Goal: Unclear

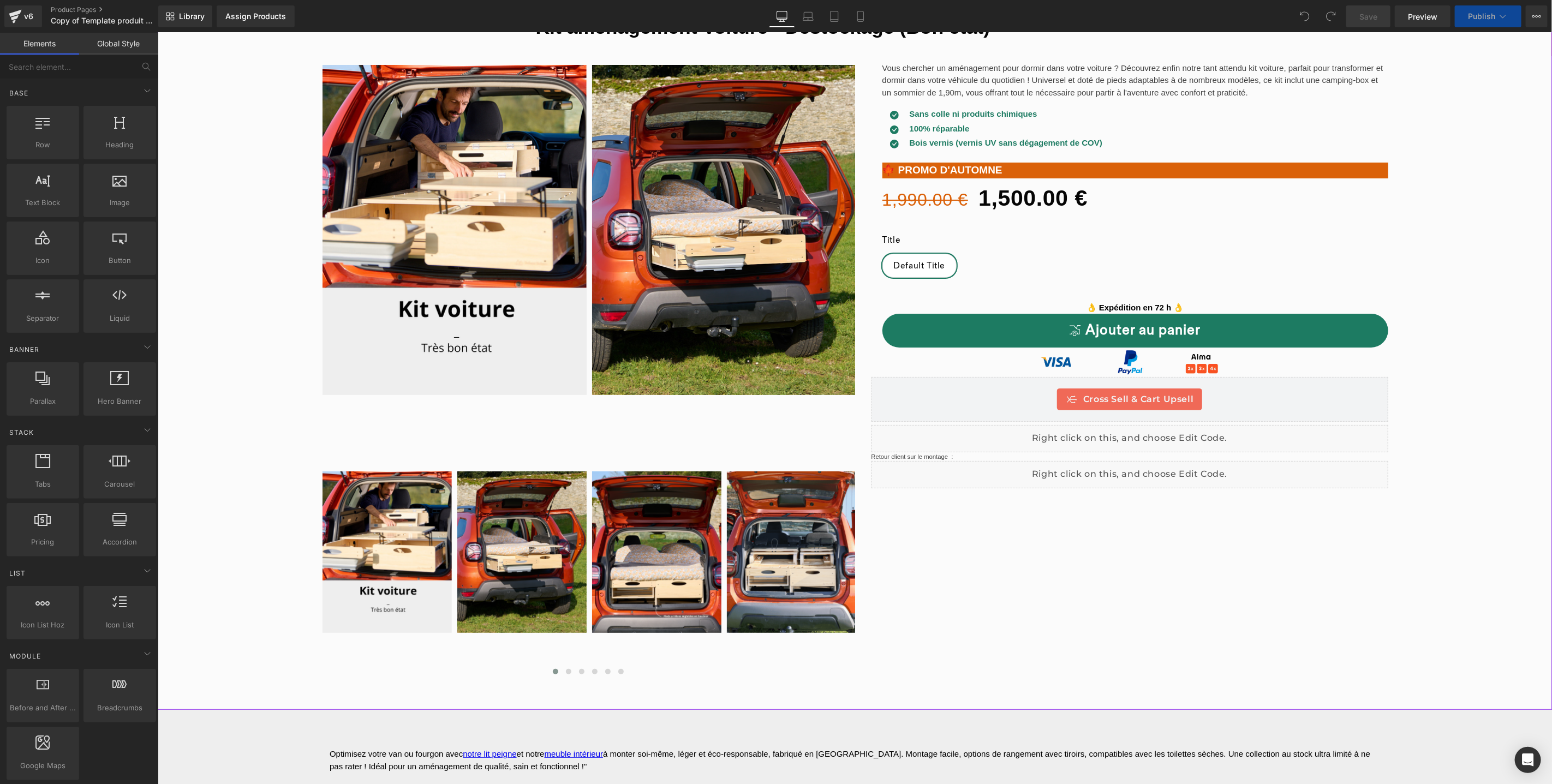
scroll to position [80, 0]
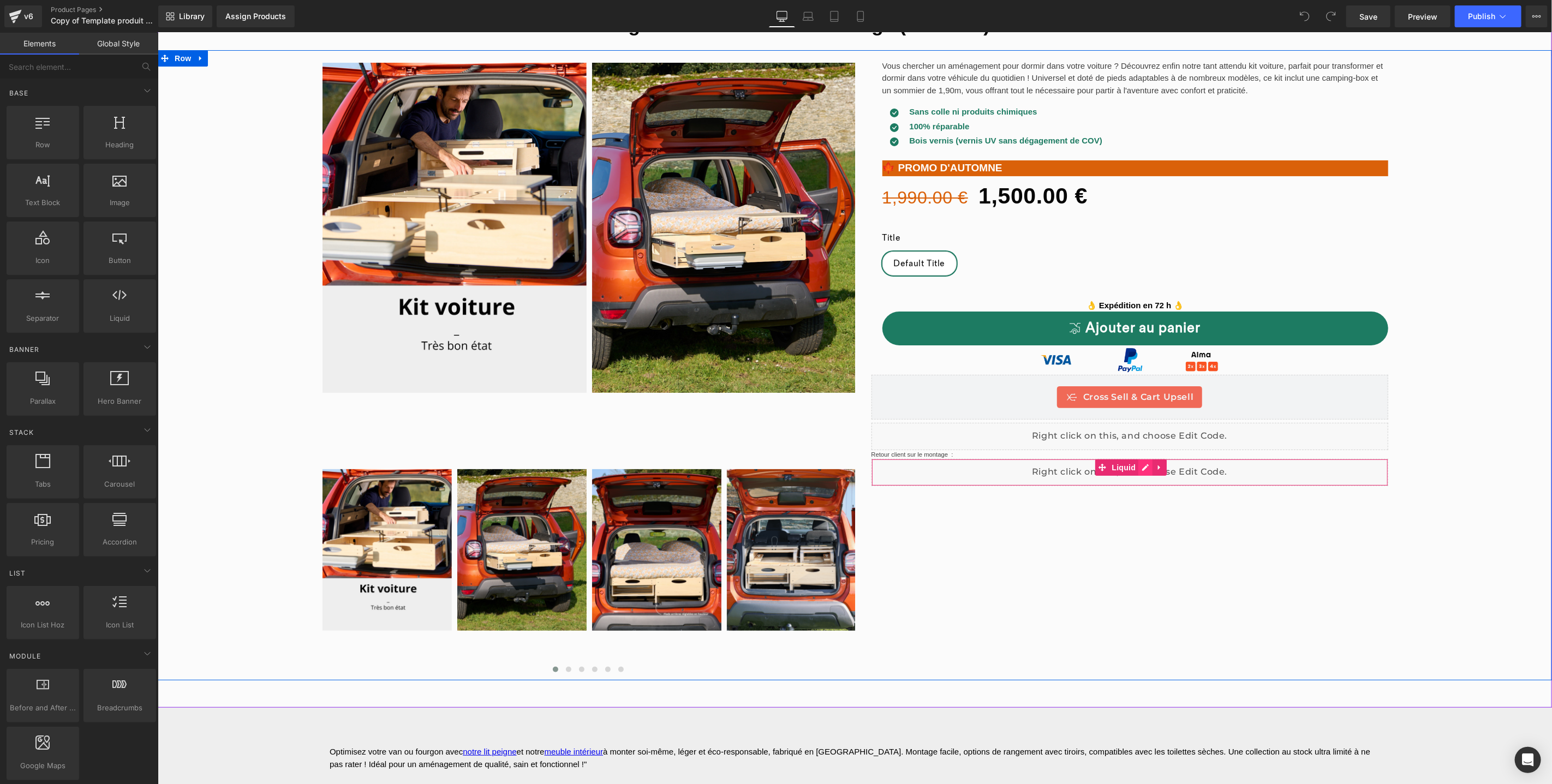
click at [1140, 464] on div "Liquid" at bounding box center [1129, 472] width 518 height 27
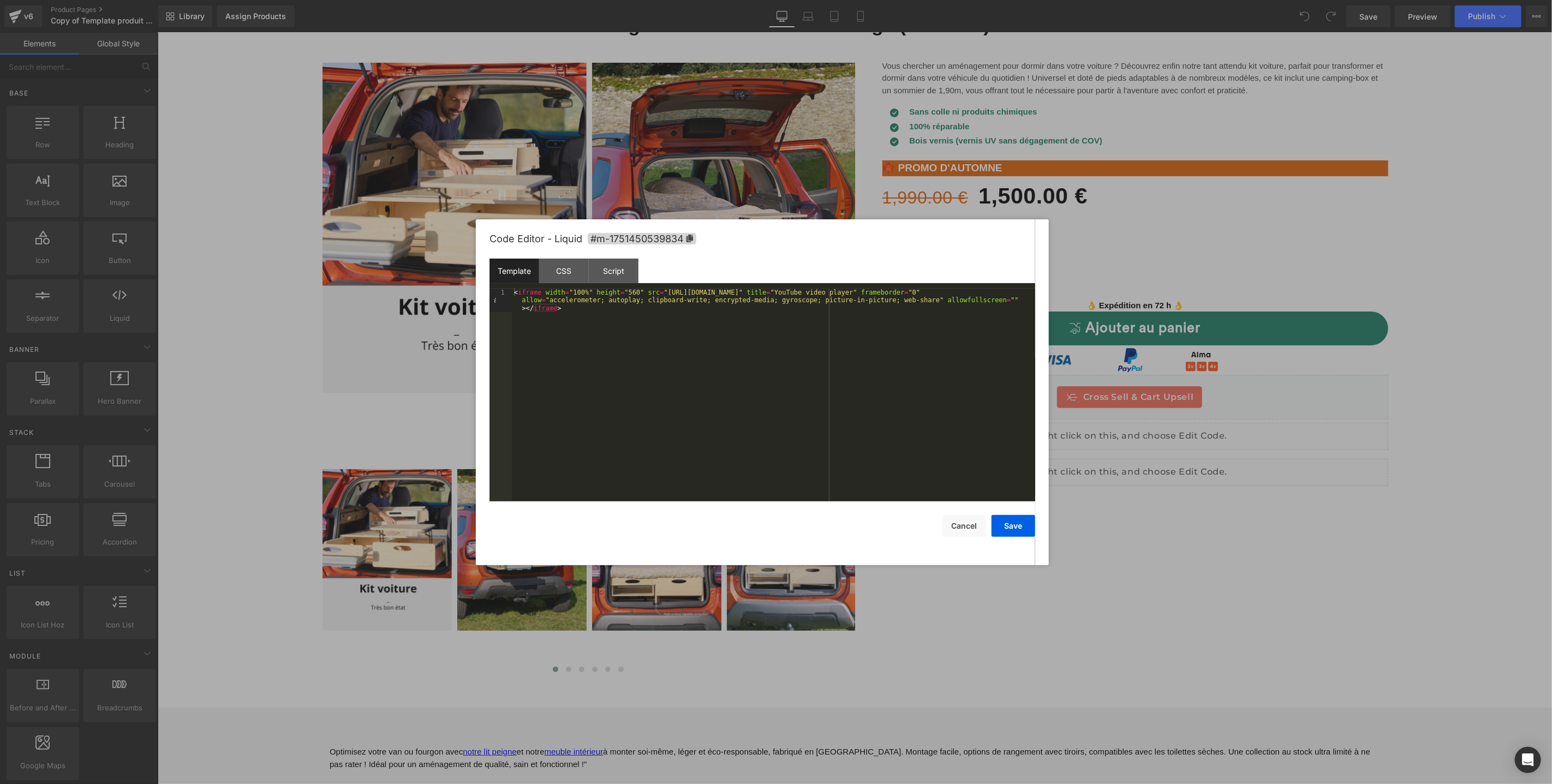
click at [1167, 470] on div at bounding box center [776, 392] width 1552 height 784
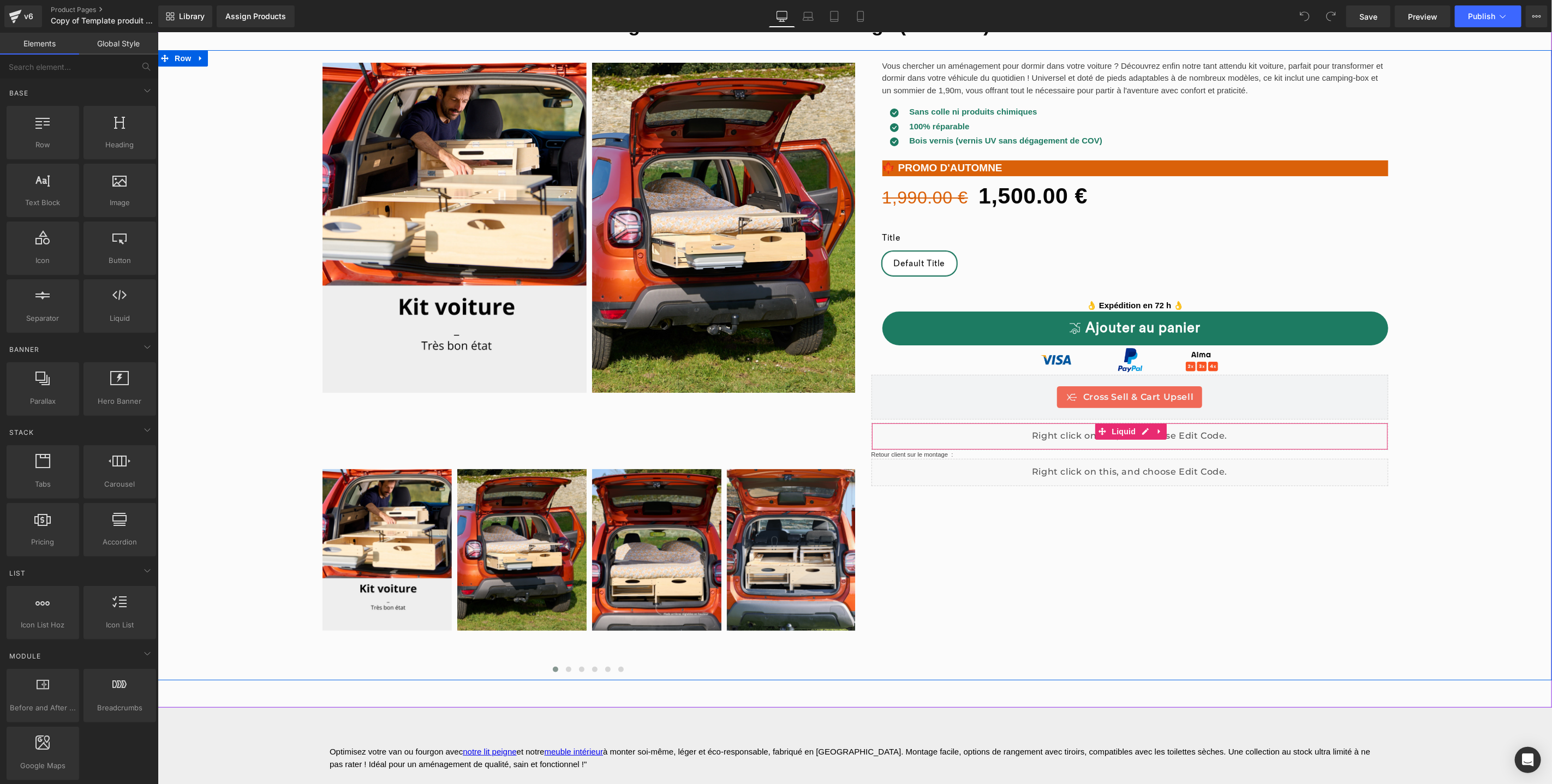
click at [1144, 430] on div "Liquid" at bounding box center [1129, 435] width 518 height 27
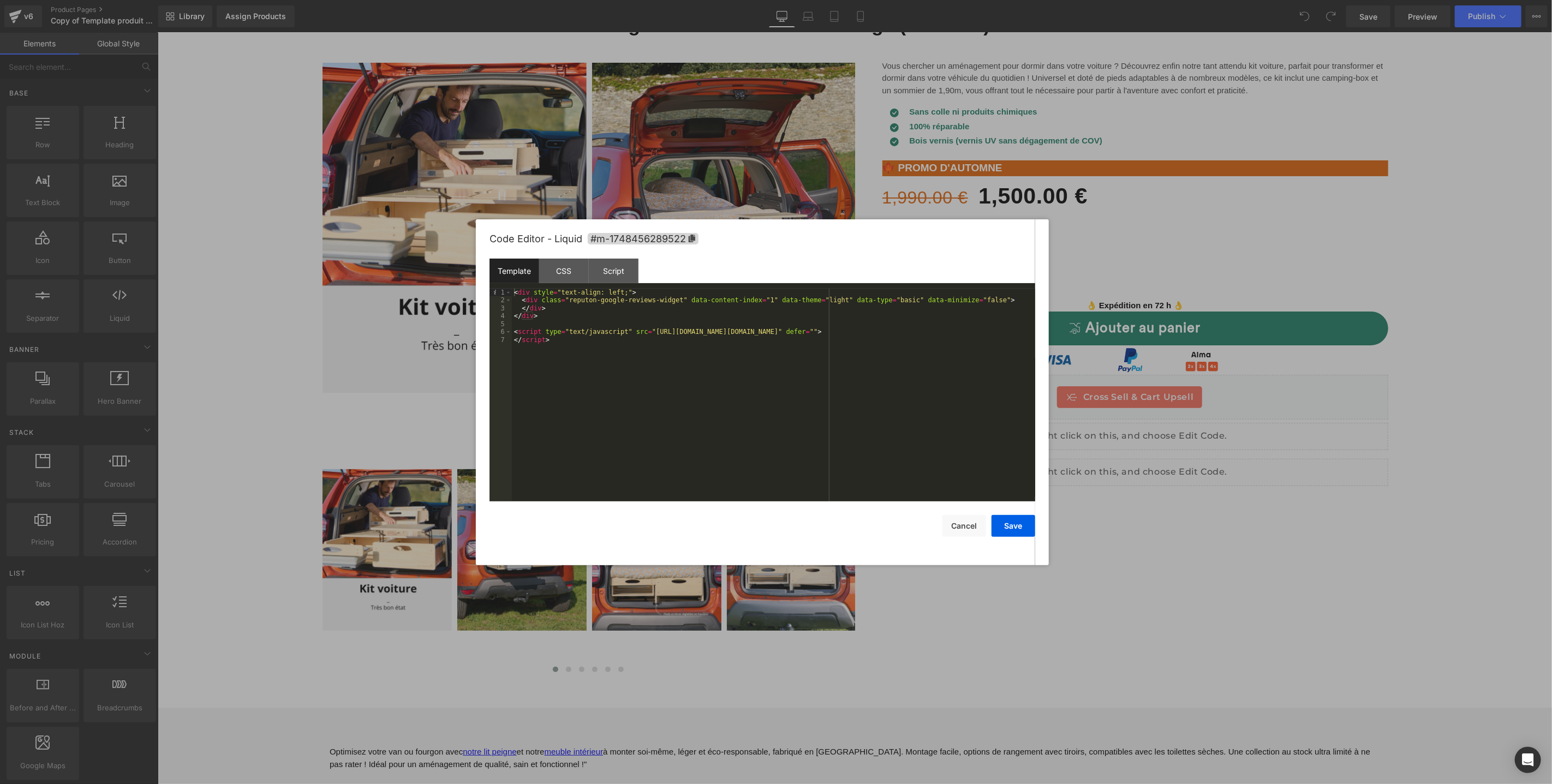
click at [1174, 532] on div at bounding box center [776, 392] width 1552 height 784
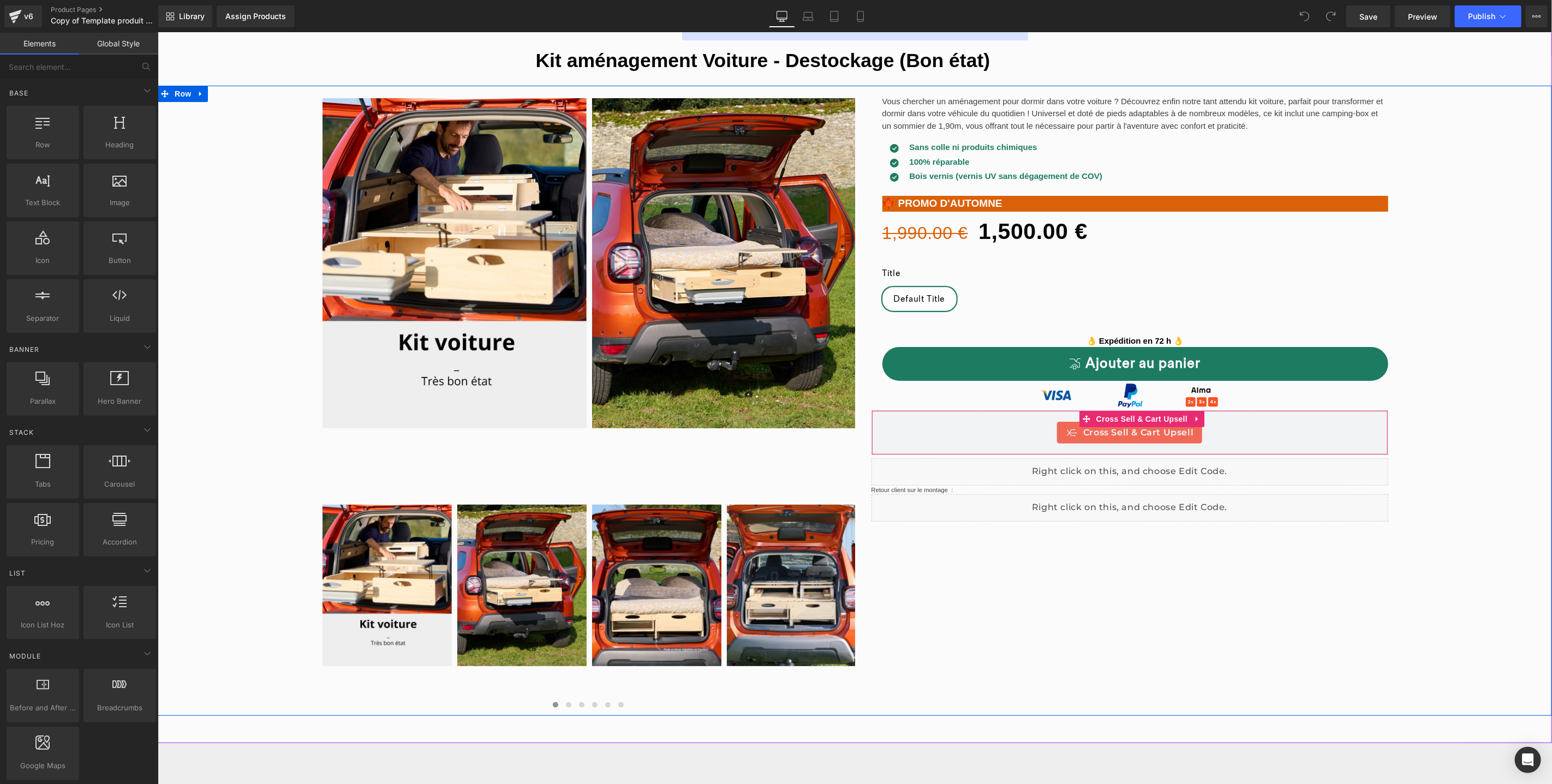
scroll to position [0, 0]
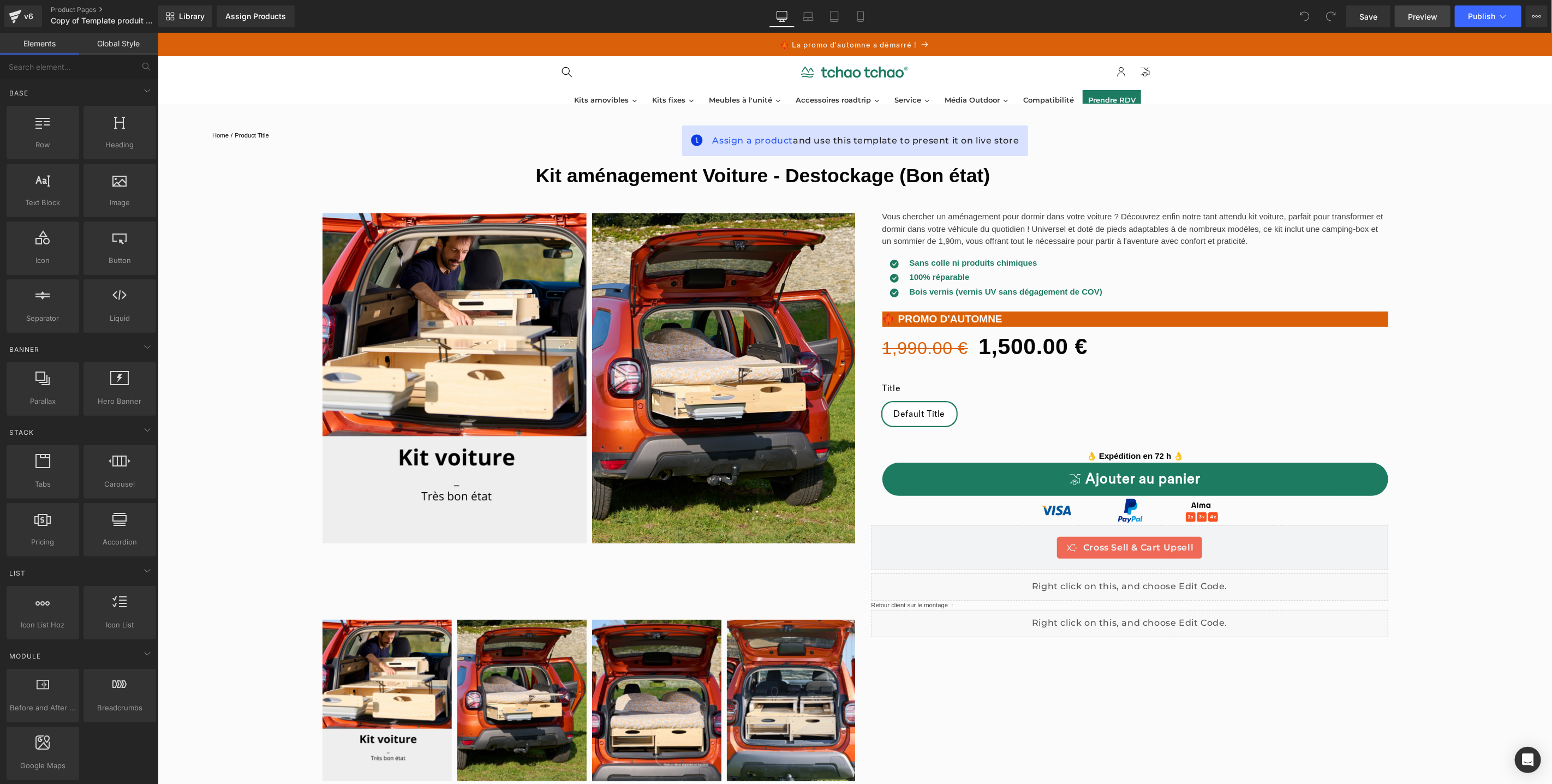
click at [1415, 16] on span "Preview" at bounding box center [1423, 17] width 30 height 12
click at [22, 17] on div "v6" at bounding box center [28, 16] width 14 height 14
